Goal: Download file/media

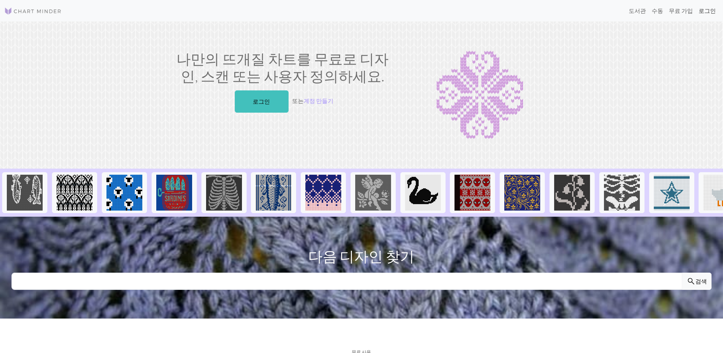
click at [702, 15] on link "로그인" at bounding box center [706, 11] width 23 height 14
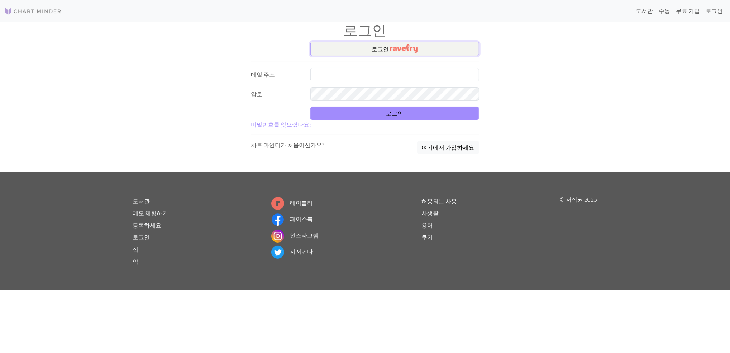
click at [405, 44] on img "button" at bounding box center [404, 48] width 28 height 9
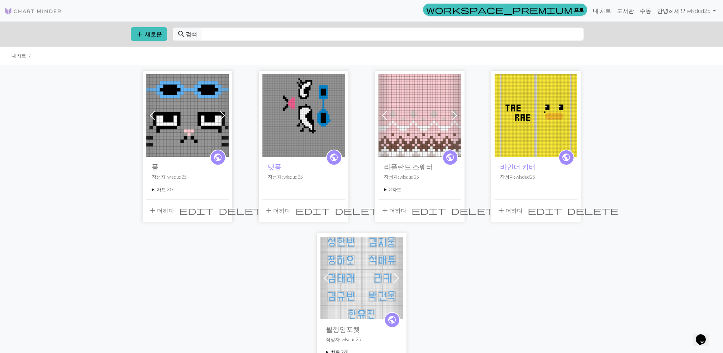
click at [156, 190] on summary "차트 2개" at bounding box center [187, 189] width 71 height 7
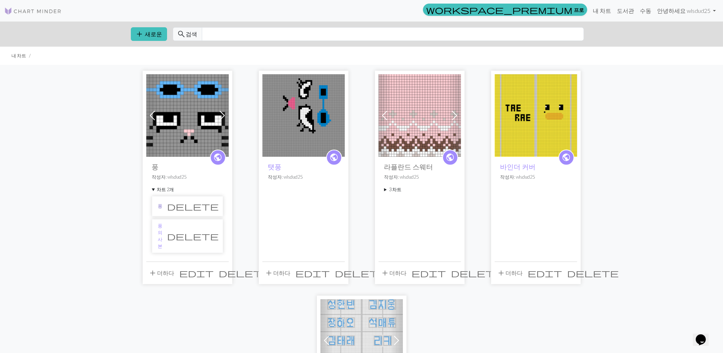
click at [159, 206] on link "풍" at bounding box center [160, 205] width 5 height 7
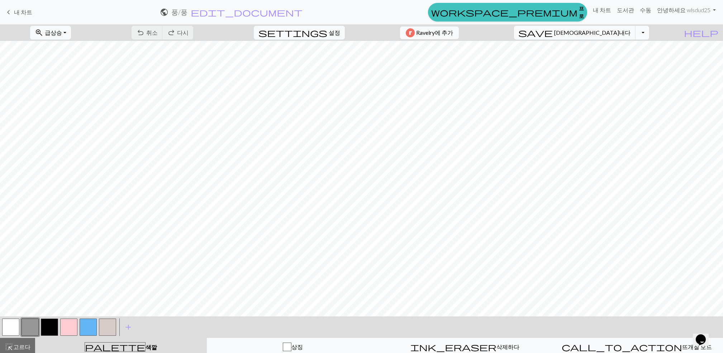
click at [647, 37] on button "드롭다운 토글" at bounding box center [642, 33] width 14 height 14
click at [567, 61] on font "다운로드" at bounding box center [555, 60] width 23 height 7
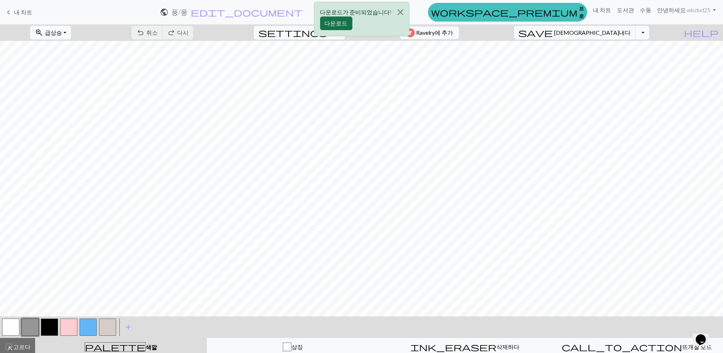
click at [336, 17] on button "다운로드" at bounding box center [336, 23] width 32 height 14
